Goal: Task Accomplishment & Management: Use online tool/utility

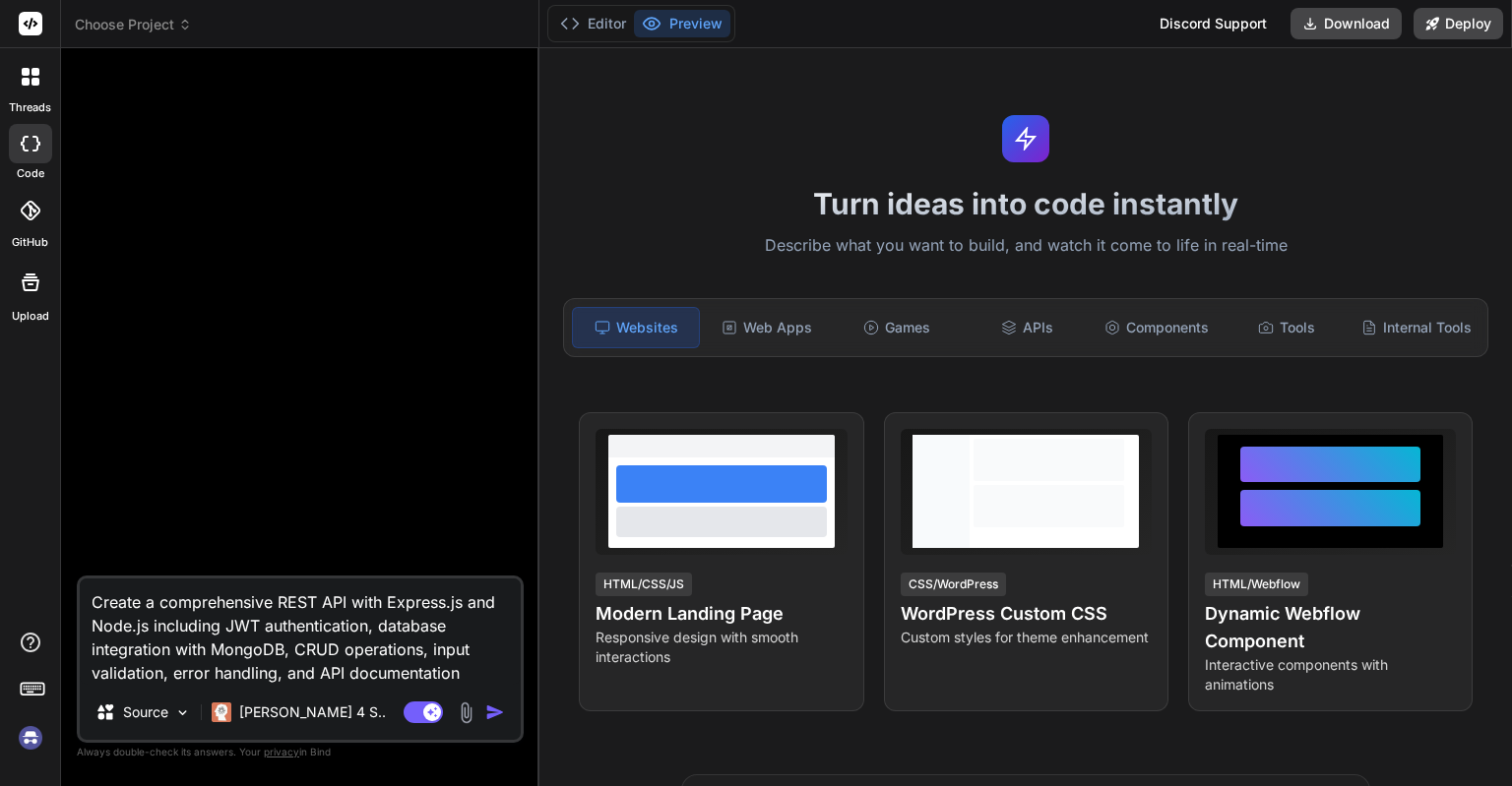
click at [322, 783] on div "Create a comprehensive REST API with Express.js and Node.js including JWT authe…" at bounding box center [299, 425] width 447 height 722
click at [32, 730] on img at bounding box center [31, 738] width 34 height 34
type textarea "x"
click at [35, 738] on img at bounding box center [31, 738] width 34 height 34
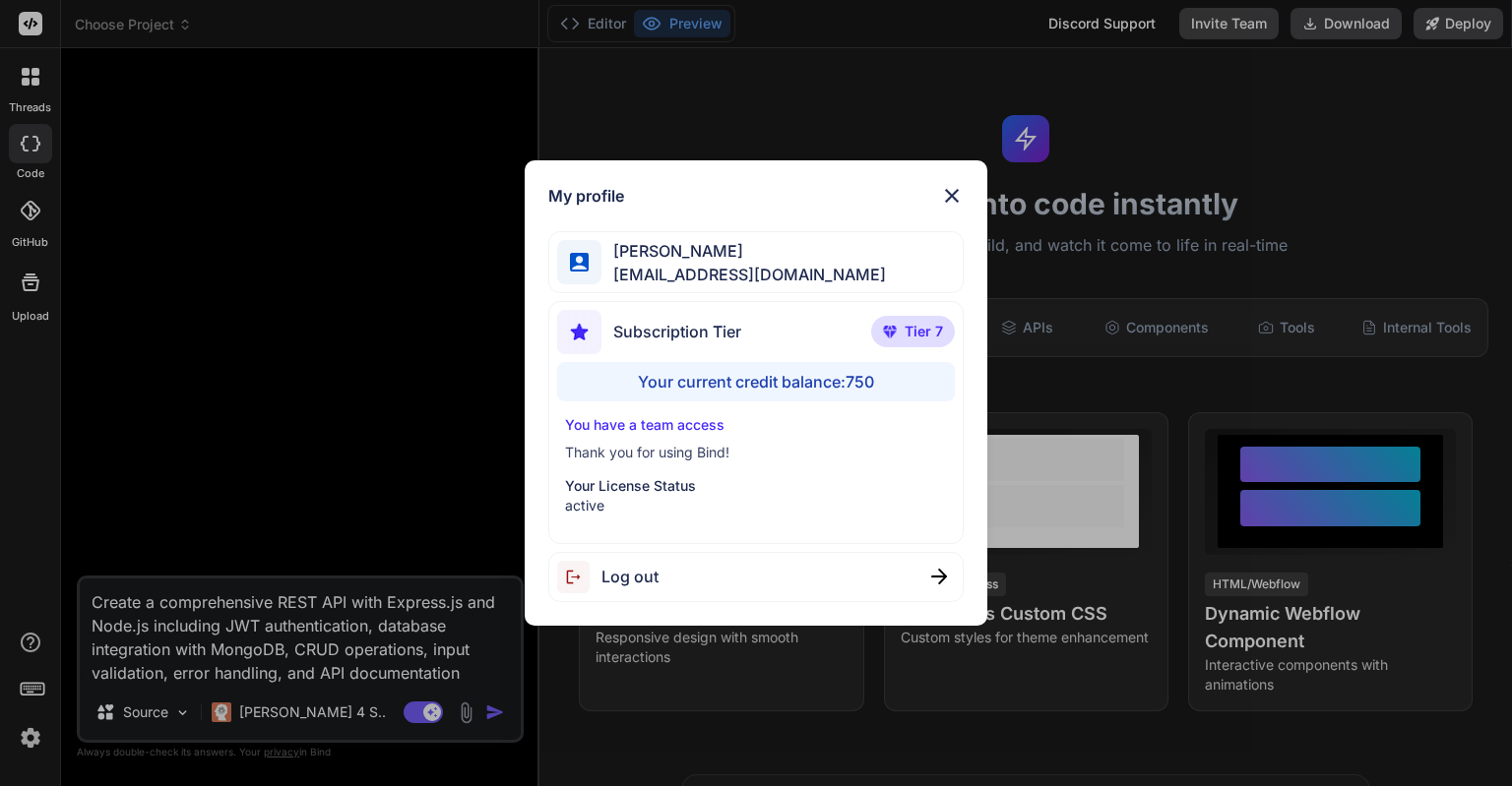
click at [736, 456] on p "Thank you for using Bind!" at bounding box center [756, 453] width 381 height 20
click at [380, 225] on div "My profile Eric Lee ohiwello@gmail.com Subscription Tier Tier 7 Your current cr…" at bounding box center [756, 393] width 1512 height 786
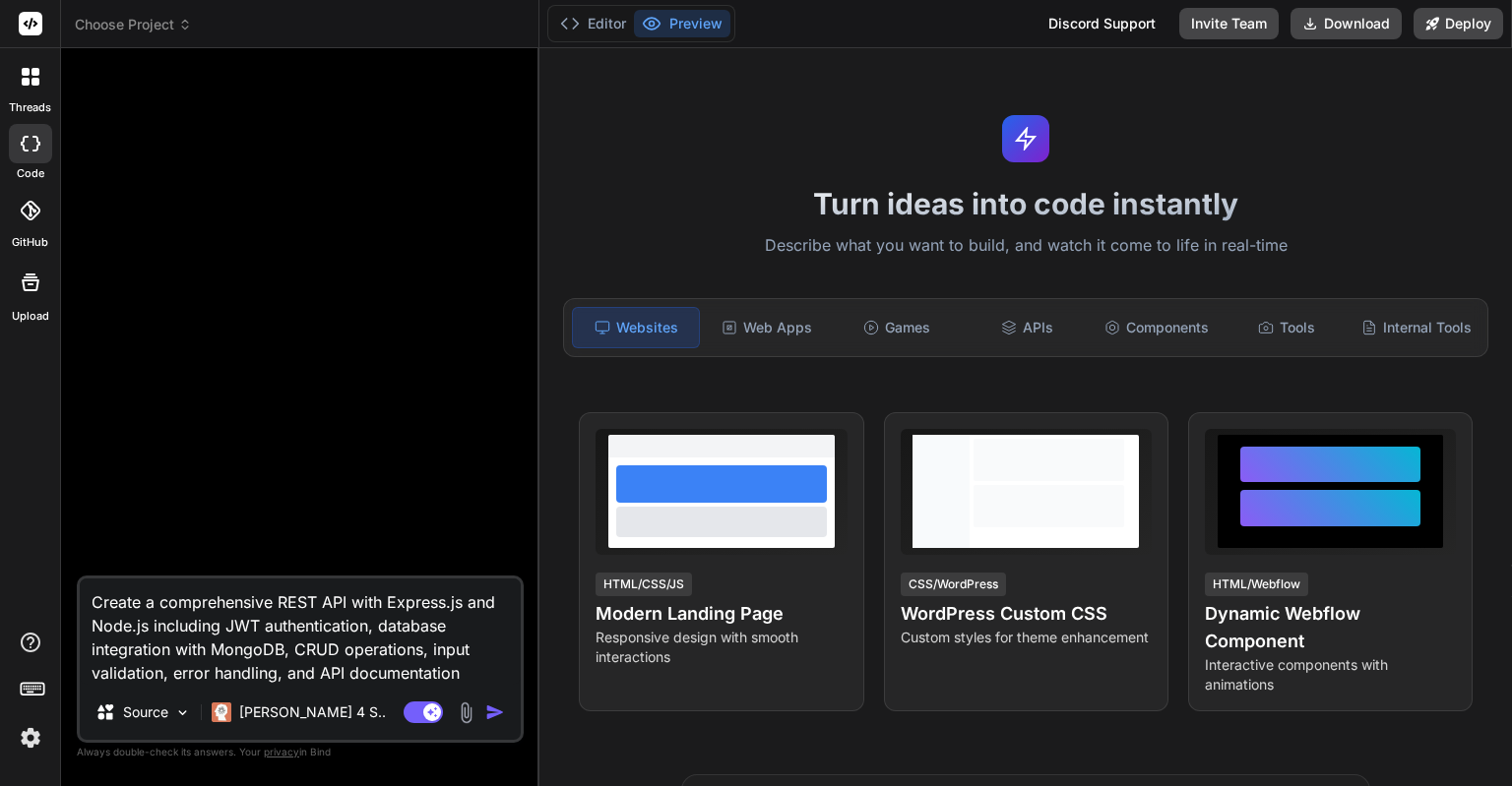
click at [35, 154] on div at bounding box center [31, 144] width 44 height 40
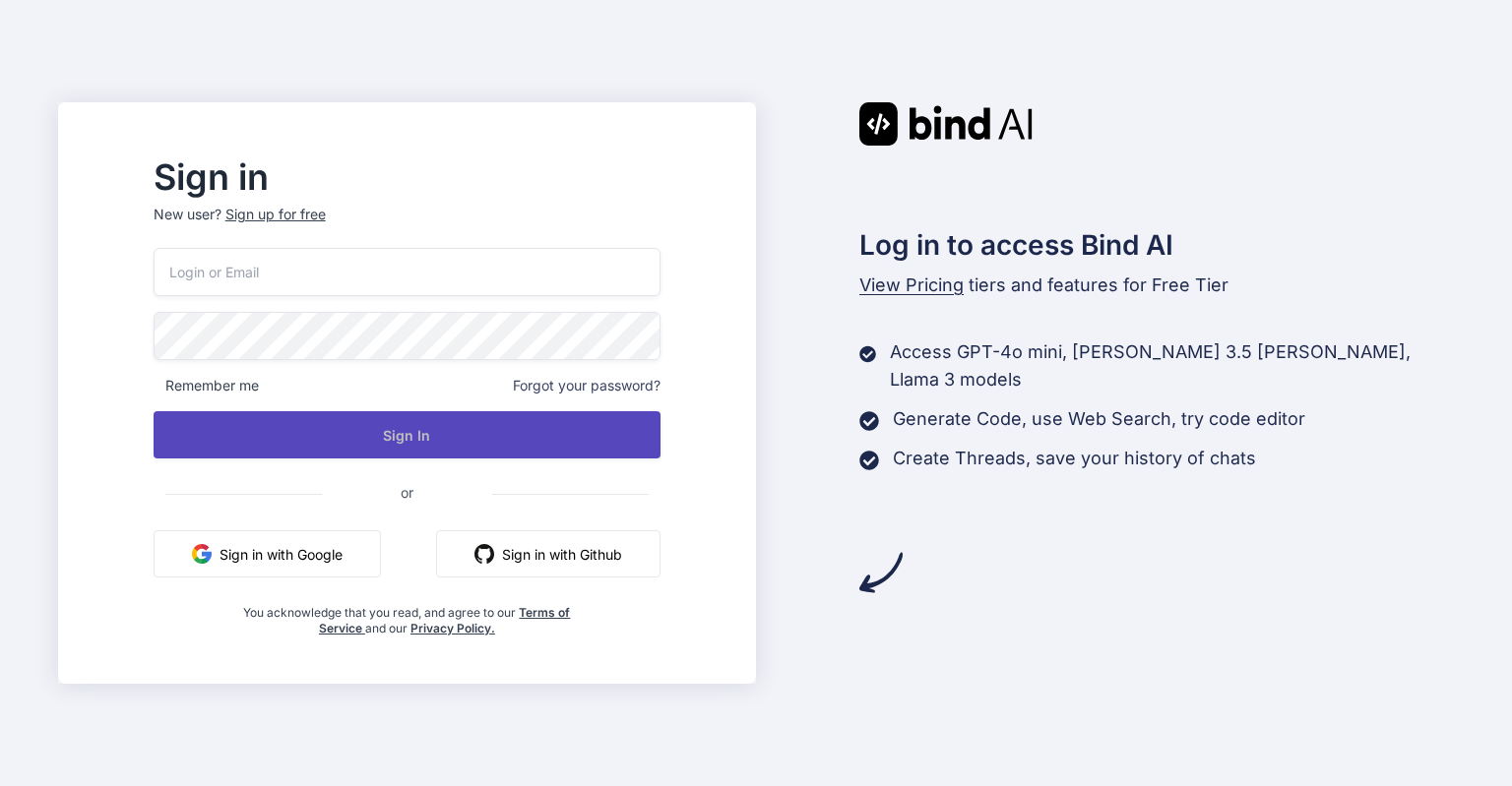
type input "[EMAIL_ADDRESS][DOMAIN_NAME]"
click at [363, 419] on button "Sign In" at bounding box center [407, 435] width 507 height 48
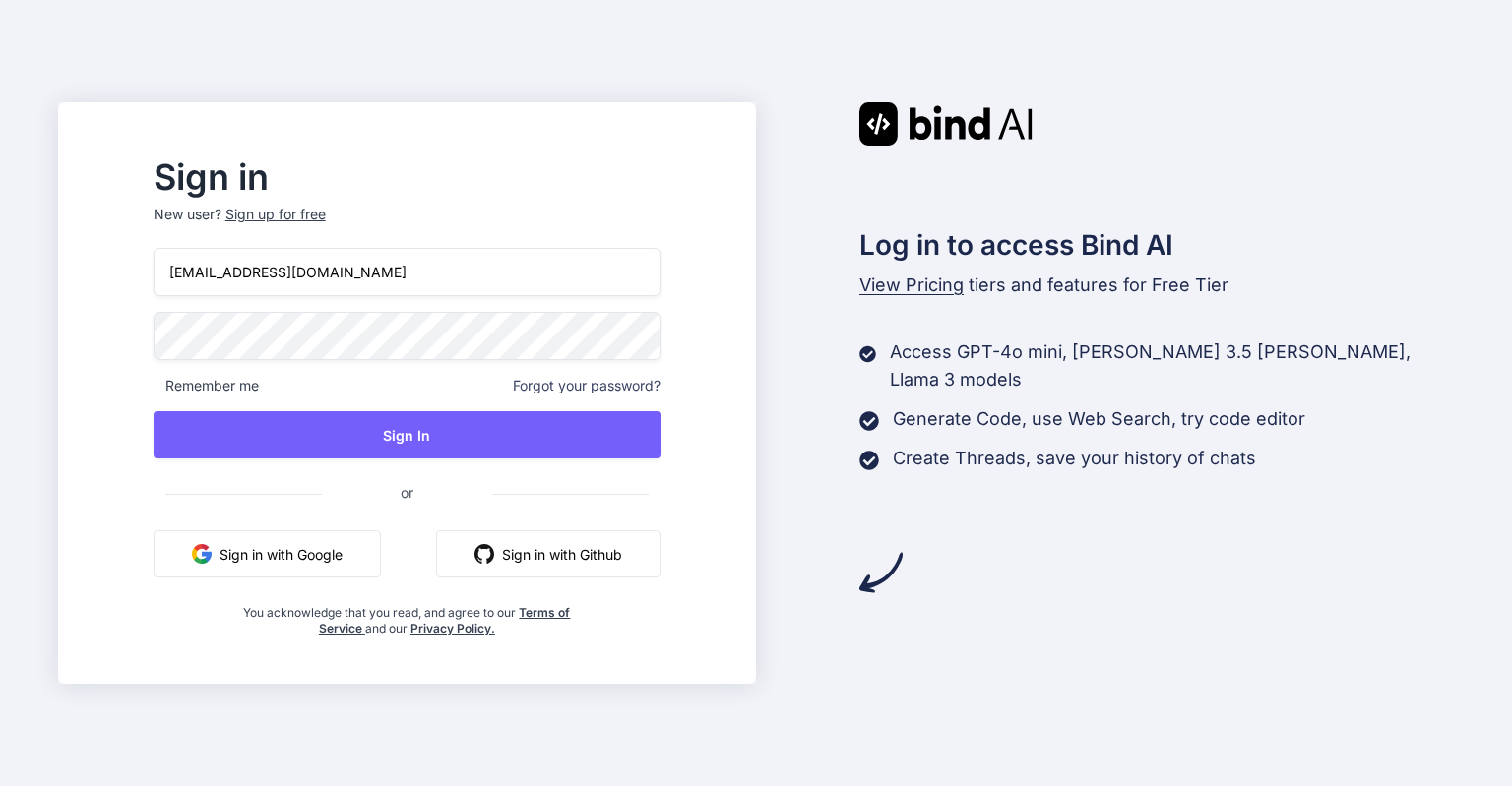
click at [1471, 444] on div "Sign in New user? Sign up for free ohiwello@gmail.com Remember me Forgot your p…" at bounding box center [756, 393] width 1512 height 786
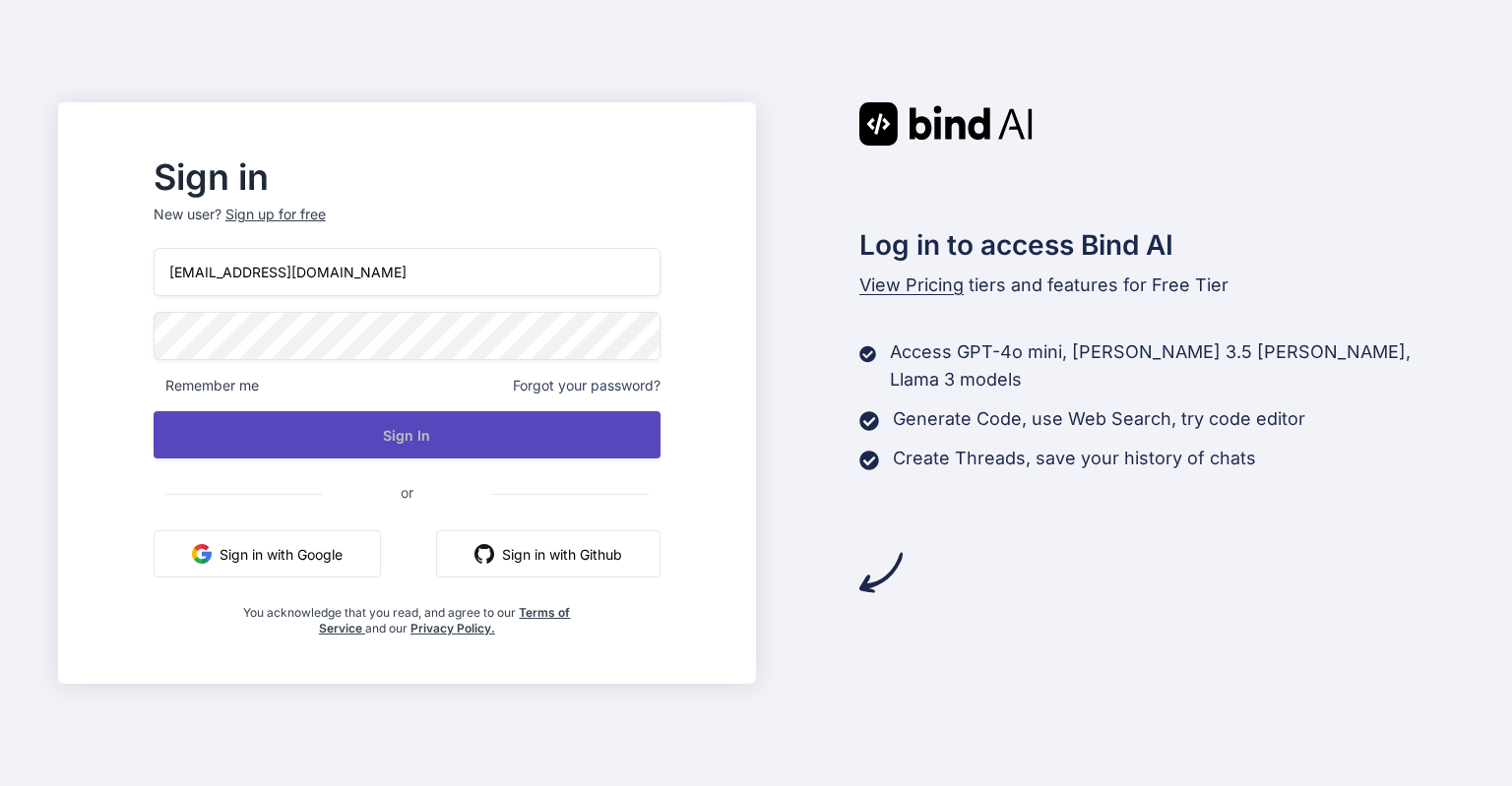
click at [489, 434] on button "Sign In" at bounding box center [407, 435] width 507 height 48
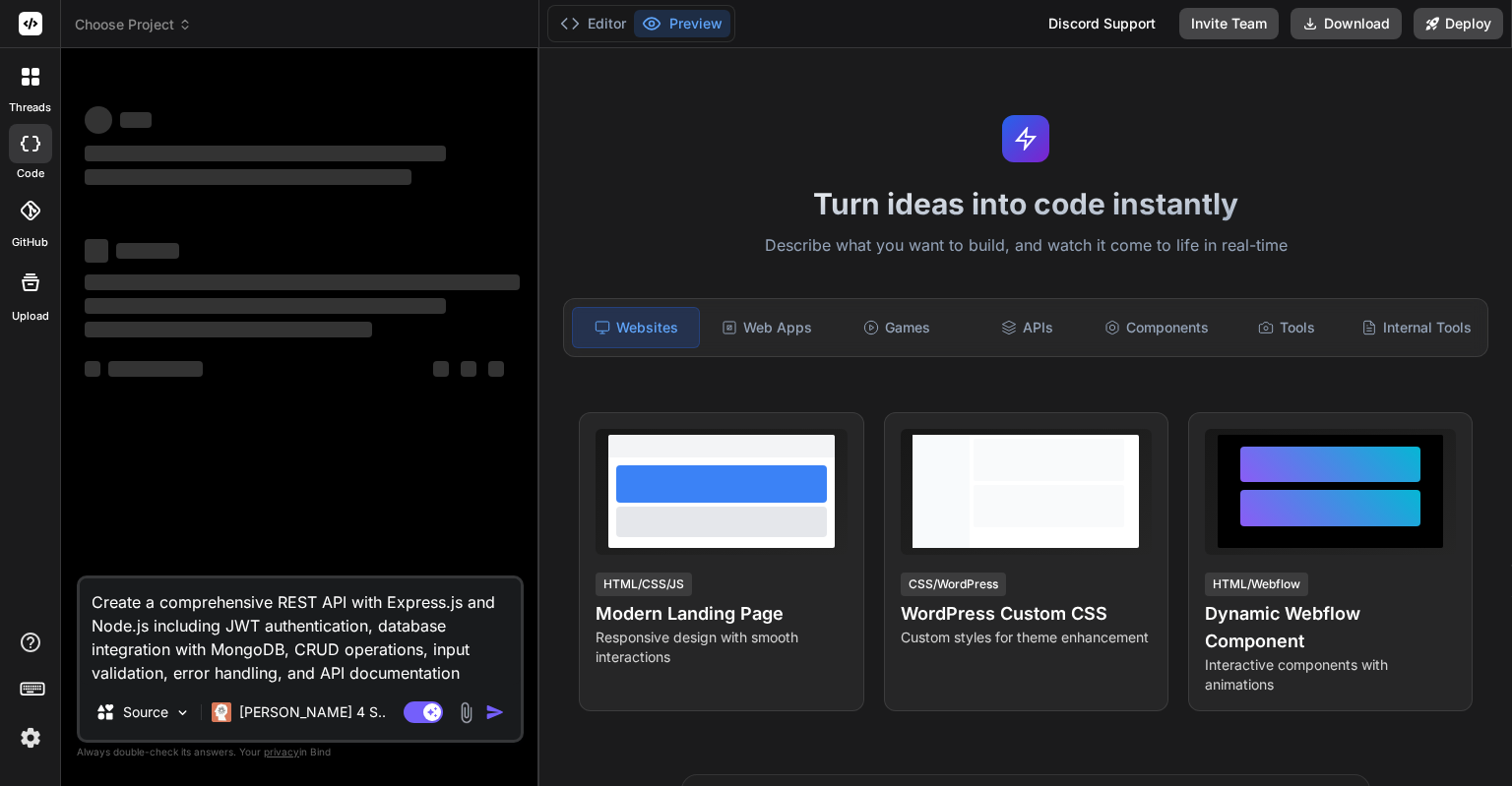
type textarea "x"
